Goal: Task Accomplishment & Management: Manage account settings

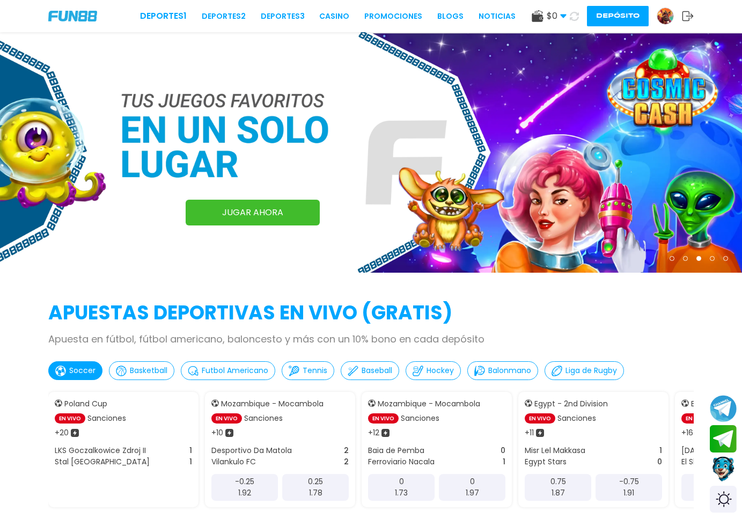
click at [673, 21] on link at bounding box center [669, 16] width 25 height 17
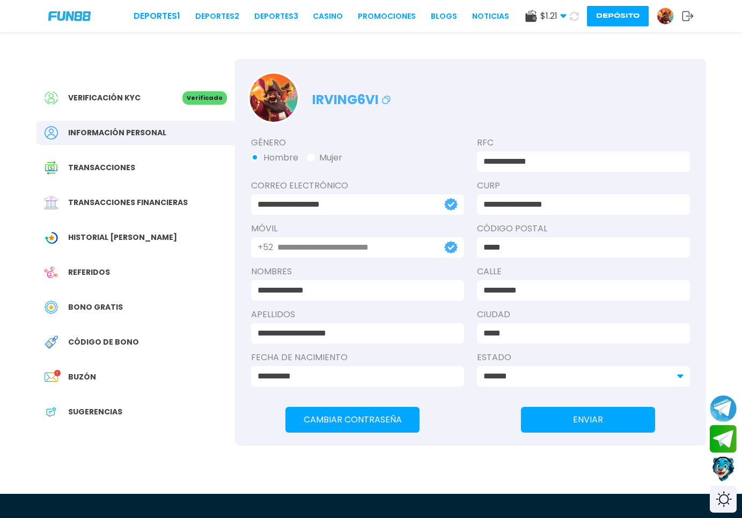
click at [92, 344] on span "Código de bono" at bounding box center [103, 342] width 71 height 11
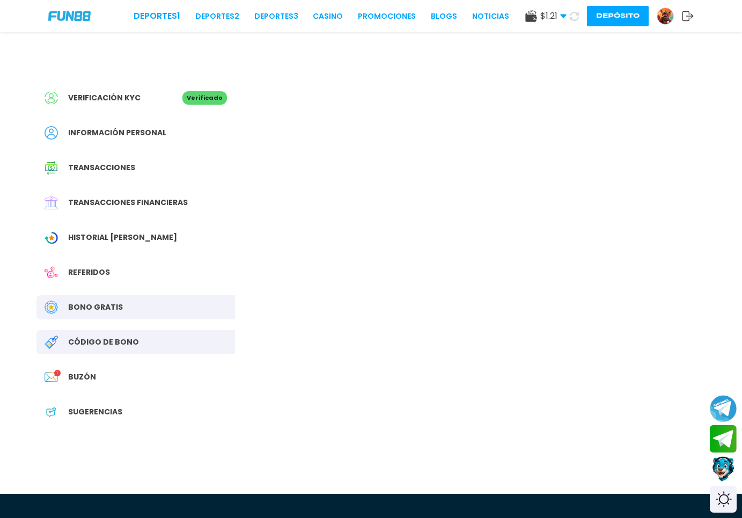
click at [83, 380] on span "Buzón" at bounding box center [82, 376] width 28 height 11
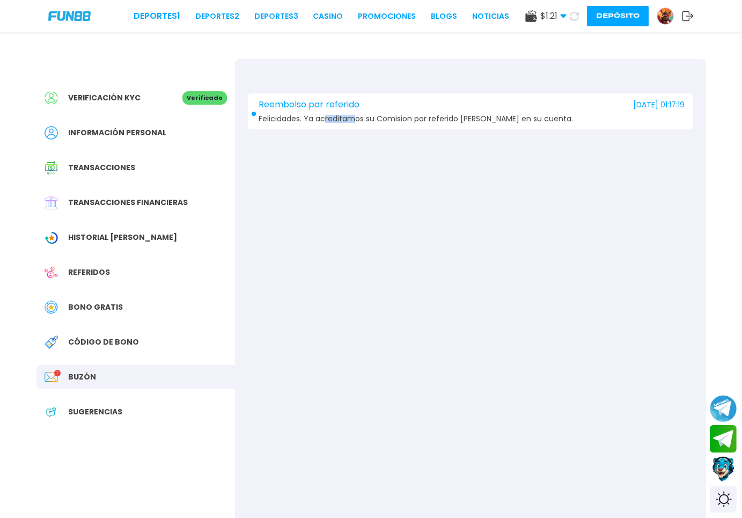
drag, startPoint x: 326, startPoint y: 122, endPoint x: 358, endPoint y: 234, distance: 116.6
click at [358, 123] on span "Felicidades. Ya acreditamos su Comision por referido [PERSON_NAME] en su cuenta." at bounding box center [416, 119] width 315 height 8
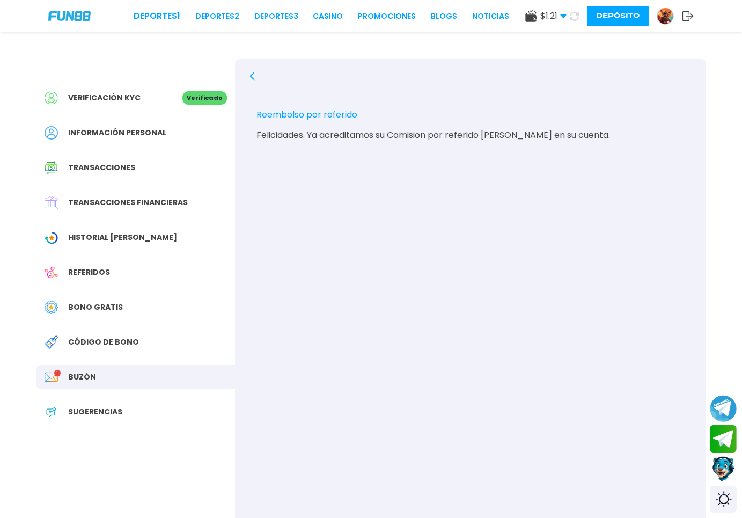
click at [125, 266] on div "Referidos" at bounding box center [136, 272] width 199 height 24
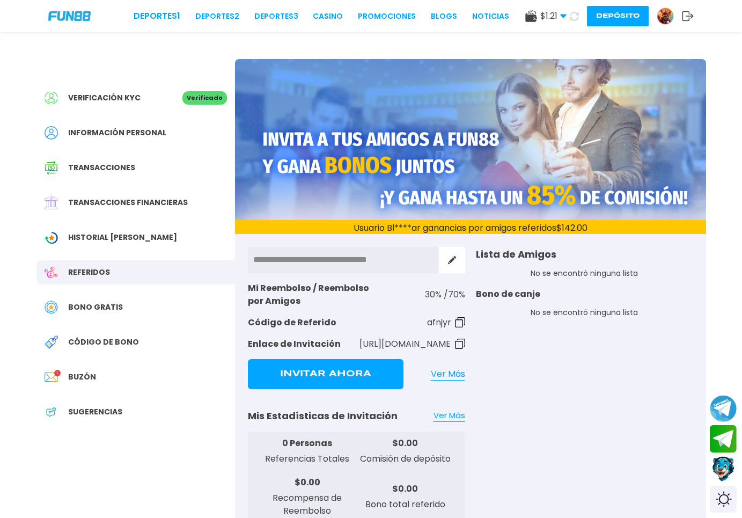
scroll to position [55, 0]
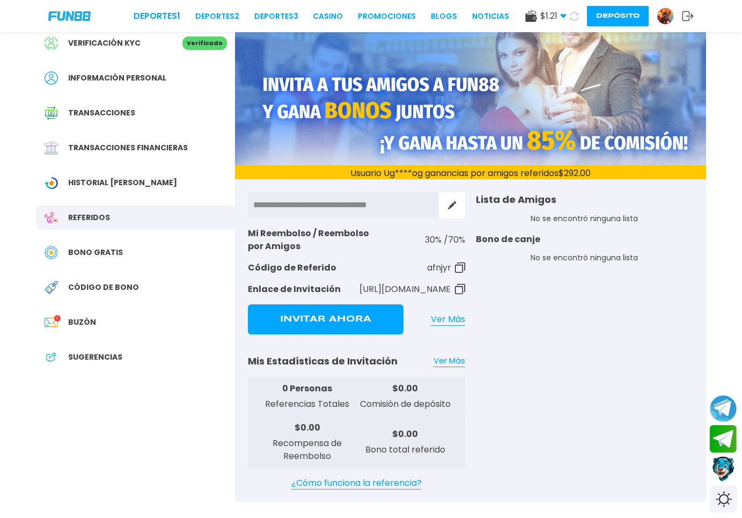
click at [460, 268] on img at bounding box center [460, 268] width 10 height 10
